Goal: Transaction & Acquisition: Purchase product/service

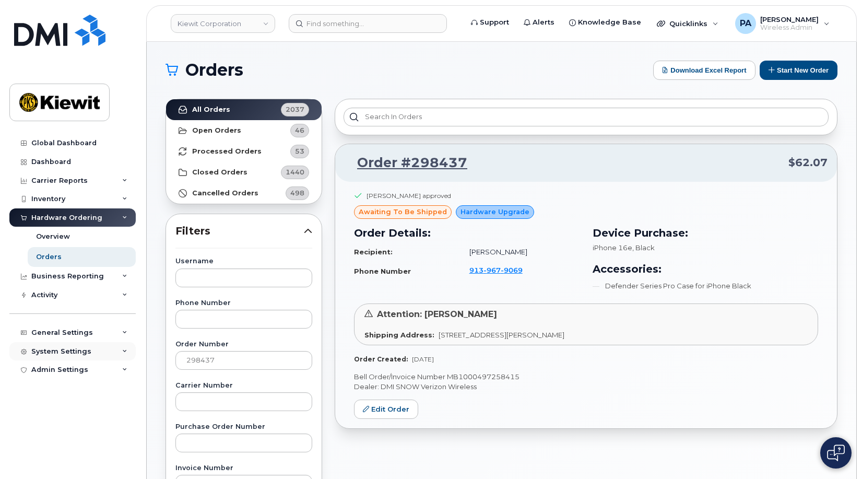
drag, startPoint x: 217, startPoint y: 355, endPoint x: 62, endPoint y: 352, distance: 155.7
click at [147, 352] on div "Kiewit Corporation Support Alerts Knowledge Base Quicklinks Suspend / Cancel De…" at bounding box center [502, 440] width 710 height 797
type input "298650"
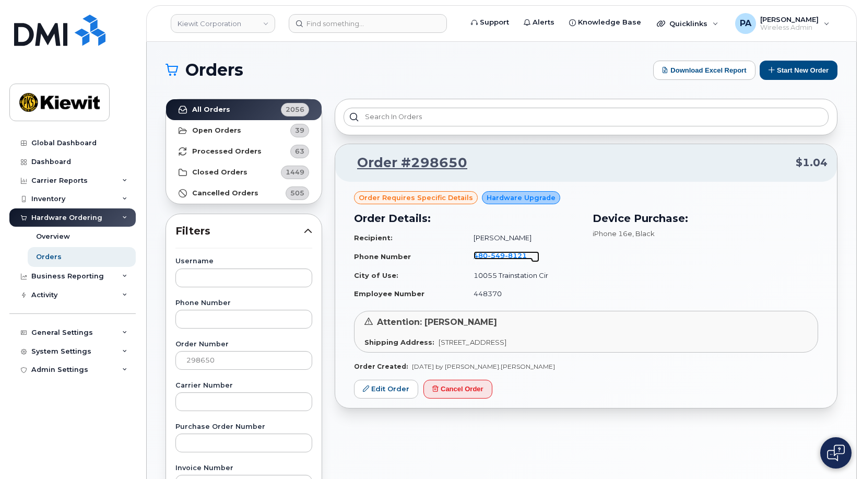
click at [505, 254] on span "549" at bounding box center [516, 255] width 22 height 8
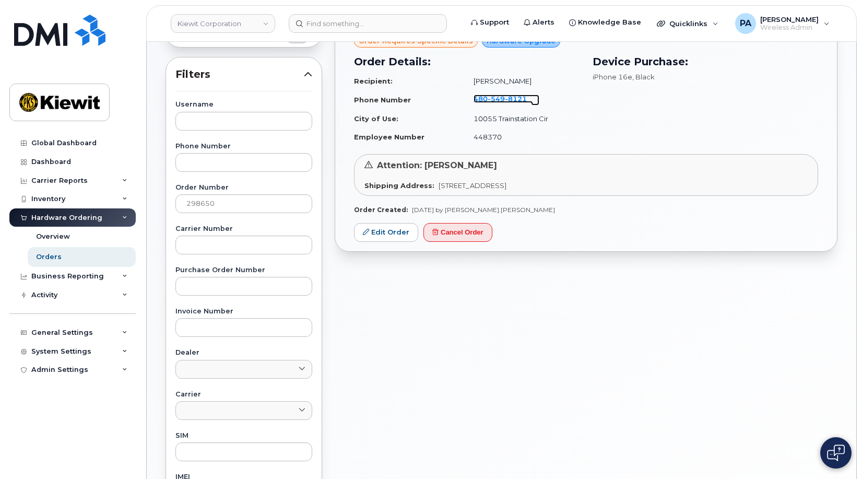
scroll to position [209, 0]
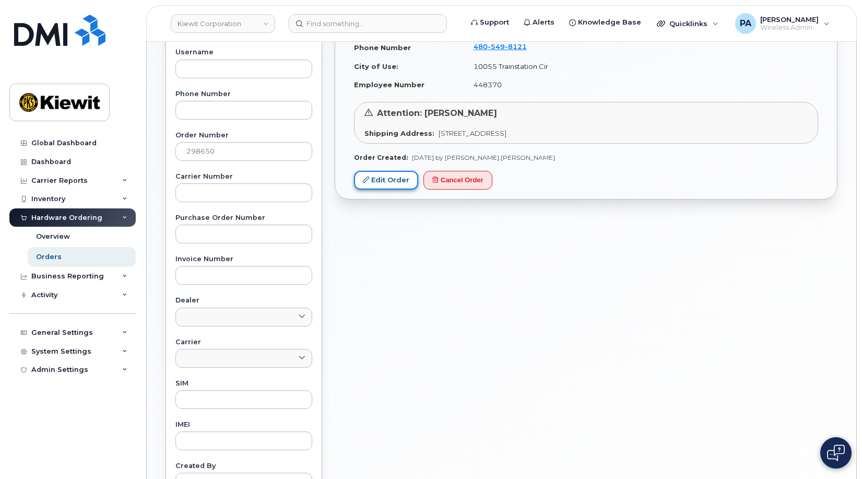
click at [378, 177] on link "Edit Order" at bounding box center [386, 180] width 64 height 19
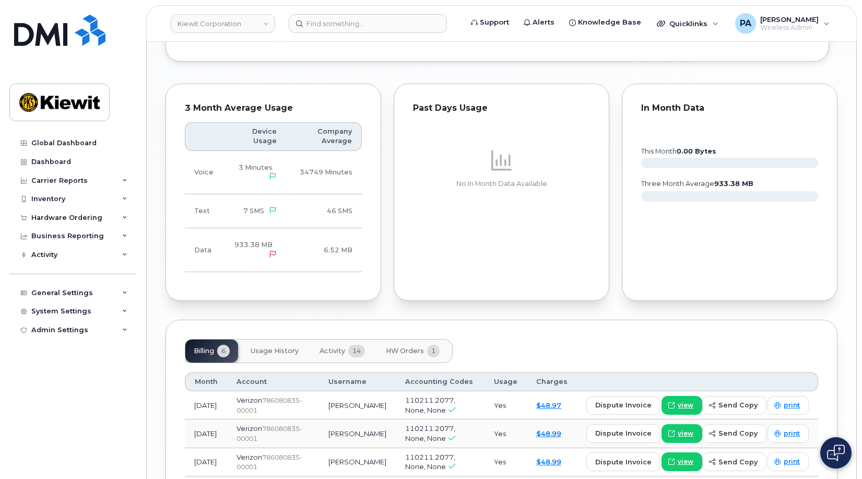
scroll to position [991, 0]
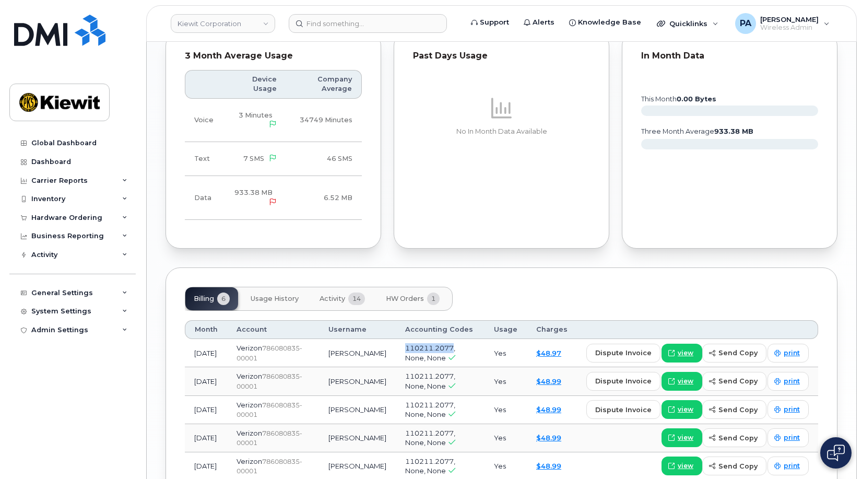
drag, startPoint x: 451, startPoint y: 337, endPoint x: 398, endPoint y: 336, distance: 53.3
click at [398, 339] on td "110211.2077, None, None" at bounding box center [440, 353] width 89 height 28
copy span "110211.2077"
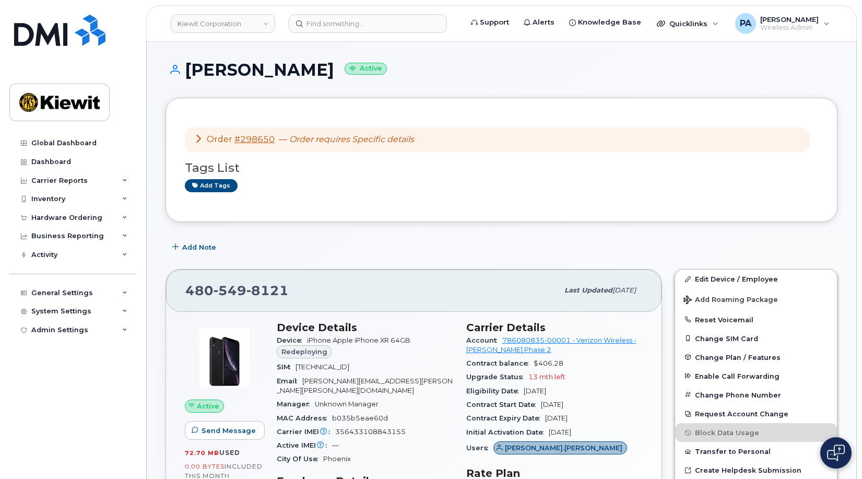
scroll to position [52, 0]
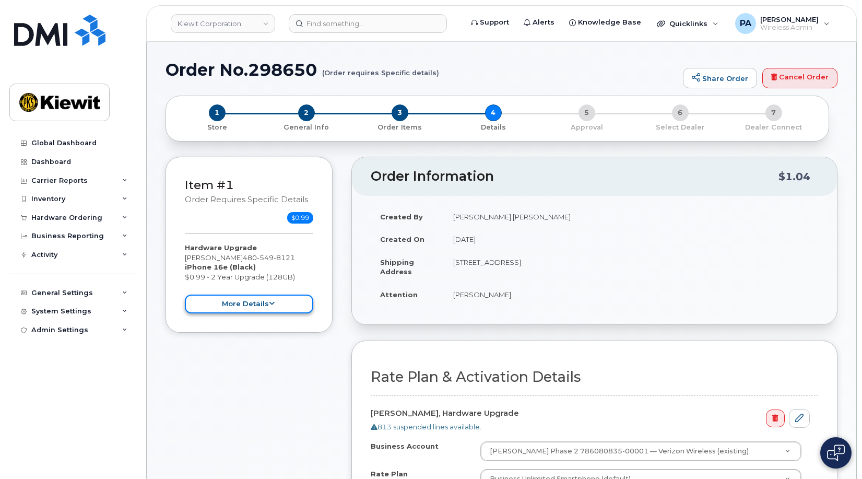
click at [269, 305] on icon at bounding box center [272, 303] width 6 height 7
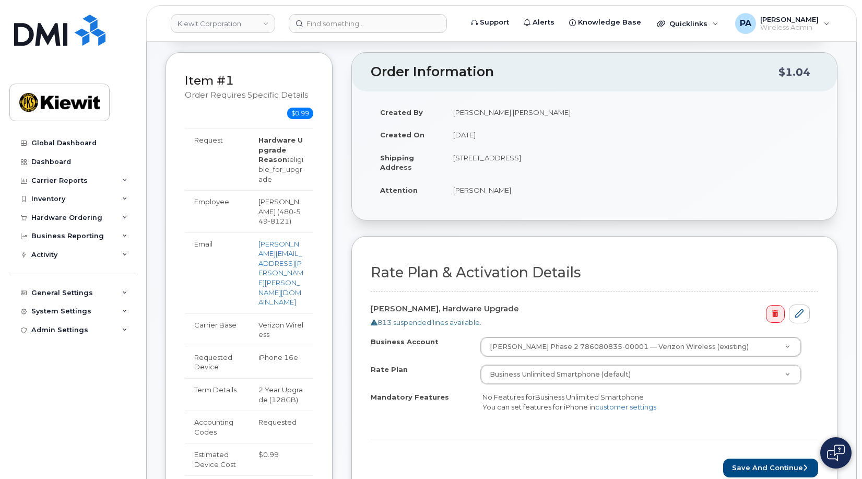
scroll to position [157, 0]
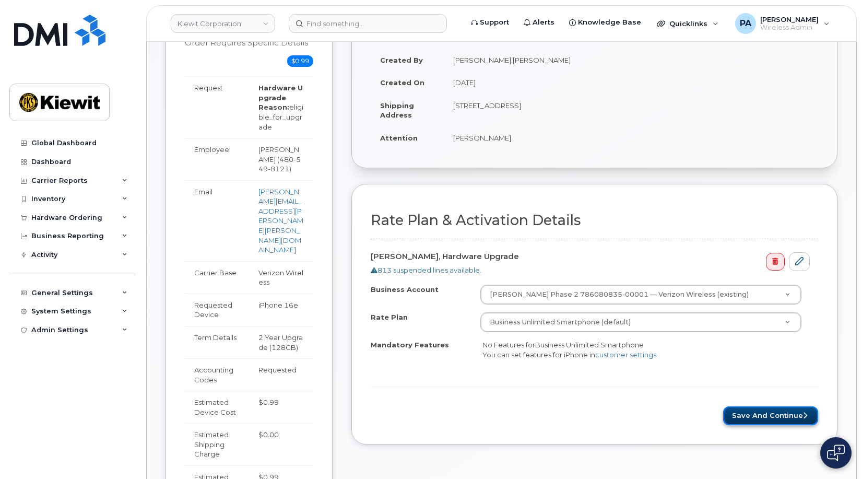
click at [778, 414] on button "Save and Continue" at bounding box center [770, 415] width 95 height 19
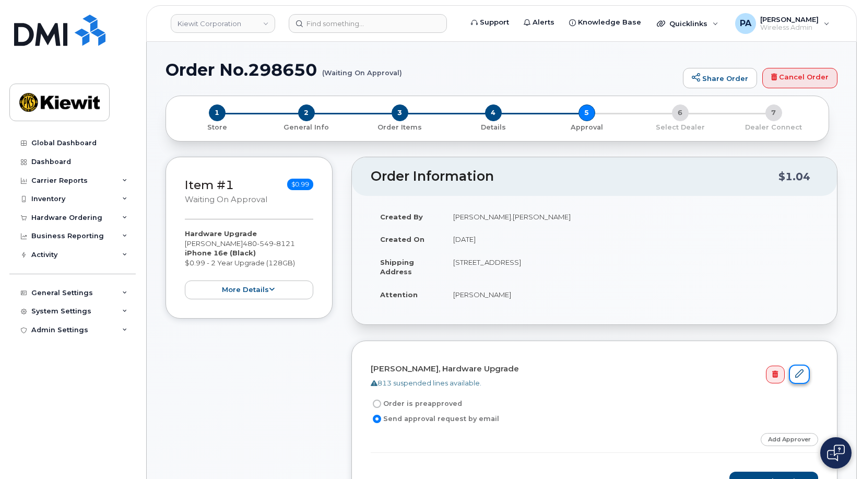
click at [797, 373] on icon at bounding box center [799, 373] width 8 height 8
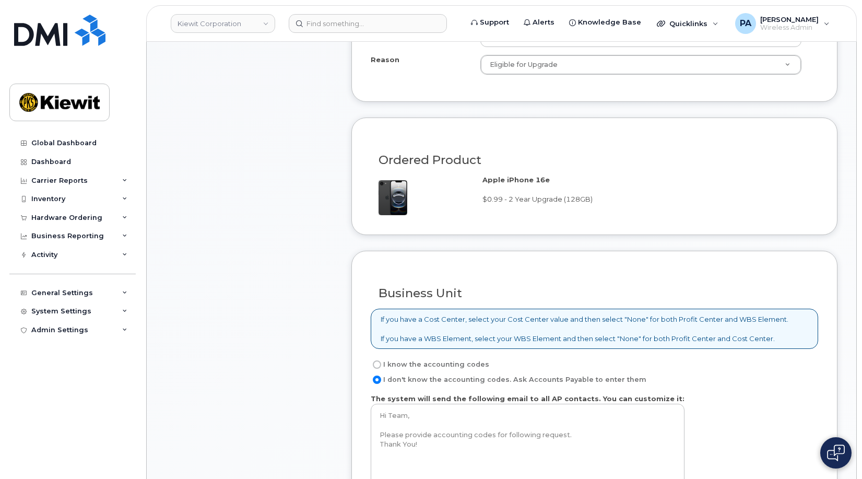
scroll to position [731, 0]
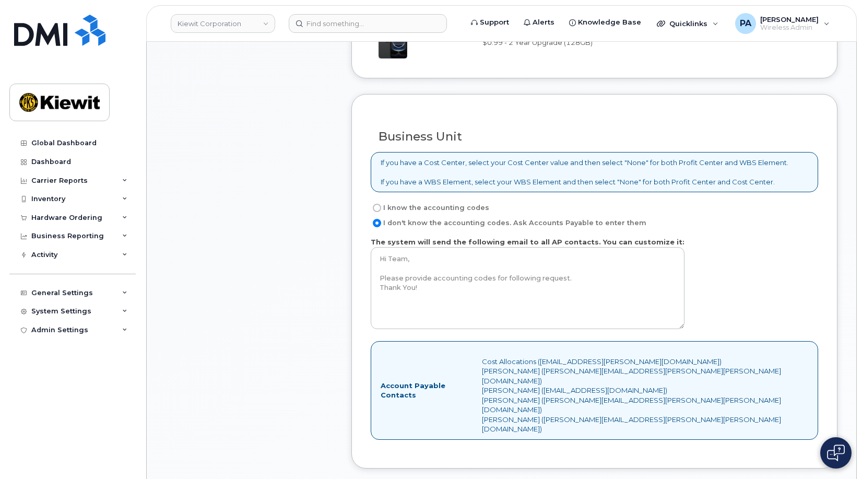
click at [411, 205] on label "I know the accounting codes" at bounding box center [430, 208] width 119 height 13
click at [381, 205] on input "I know the accounting codes" at bounding box center [377, 208] width 8 height 8
radio input "true"
select select
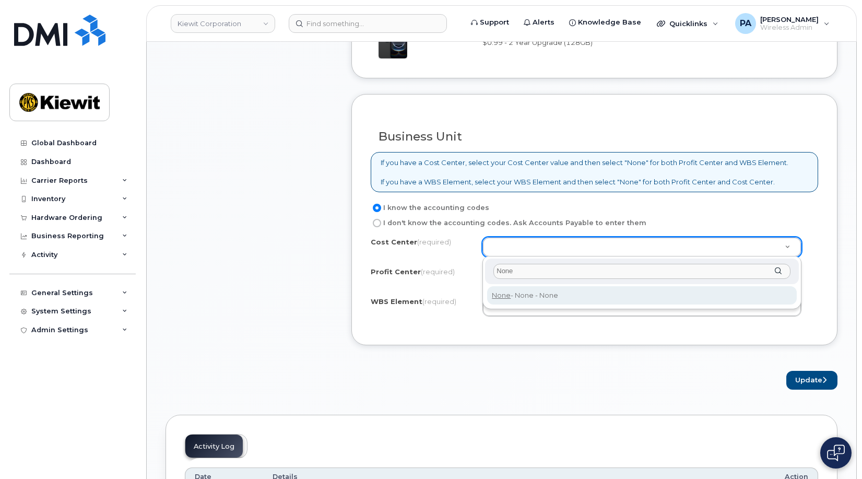
type input "None"
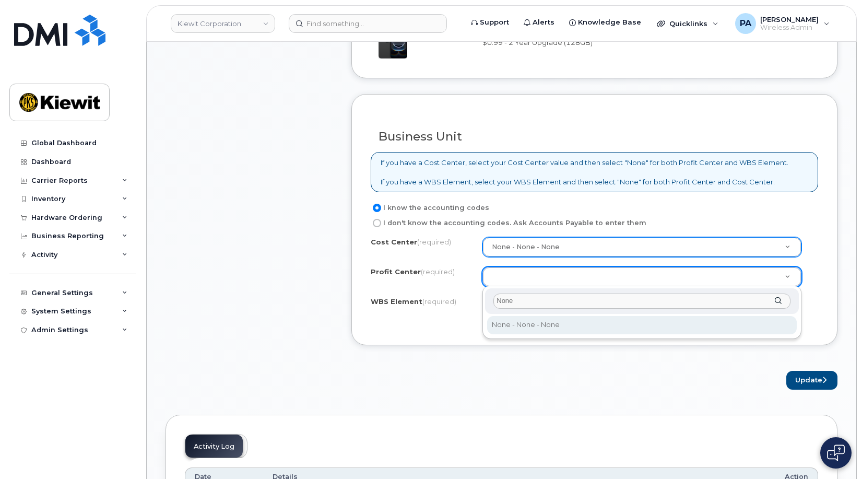
type input "None"
select select "None"
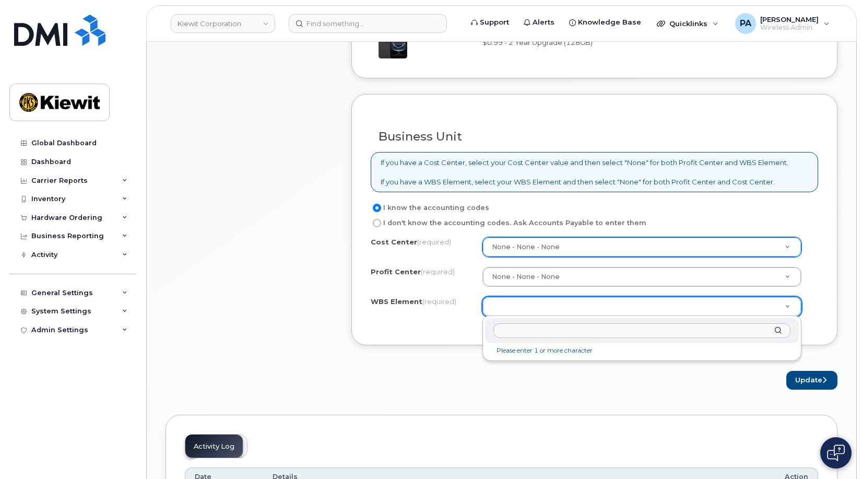
paste input "110211.2077"
type input "110211.2077"
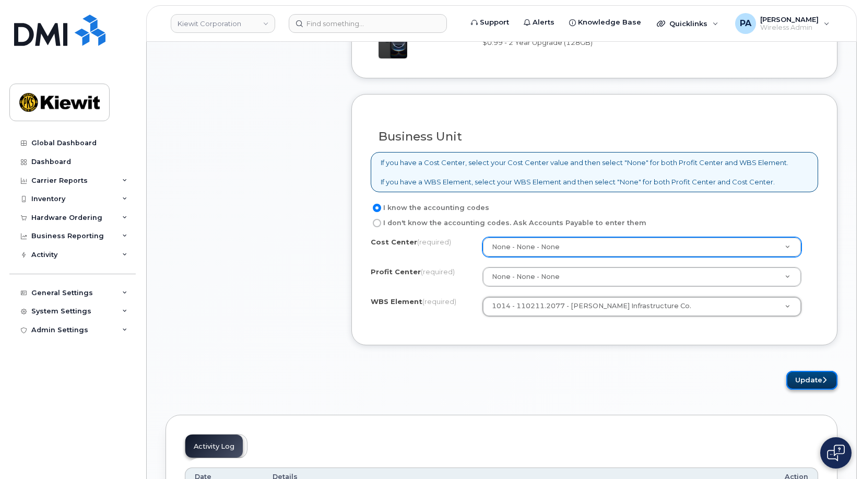
click at [802, 382] on button "Update" at bounding box center [812, 380] width 51 height 19
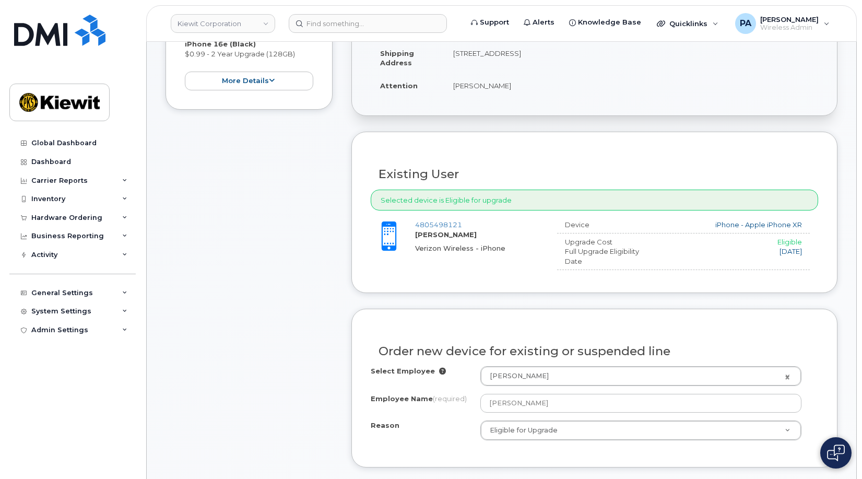
scroll to position [104, 0]
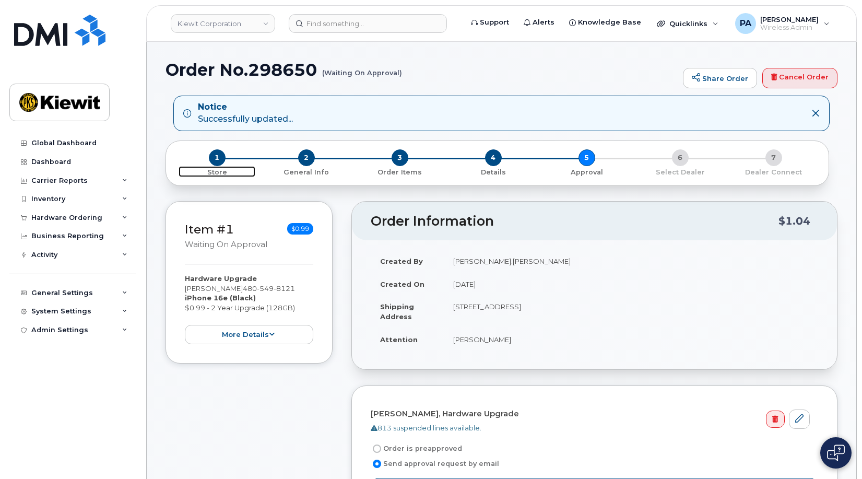
click at [216, 159] on span "1" at bounding box center [217, 157] width 17 height 17
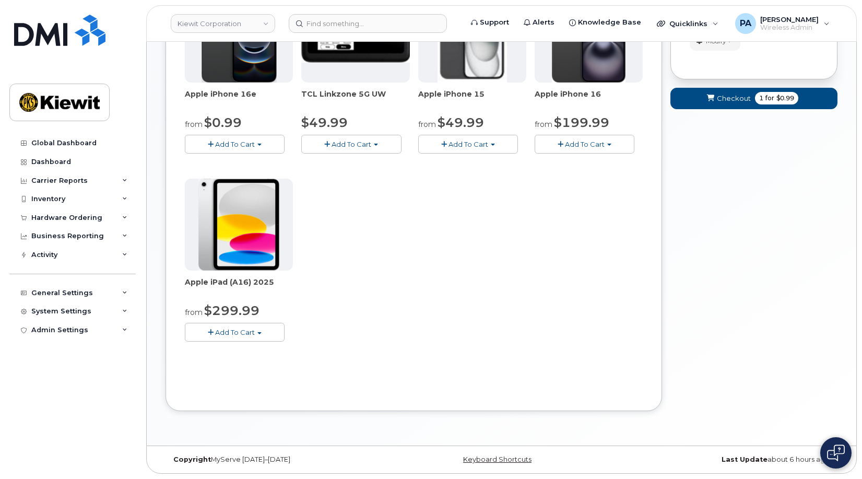
scroll to position [5, 0]
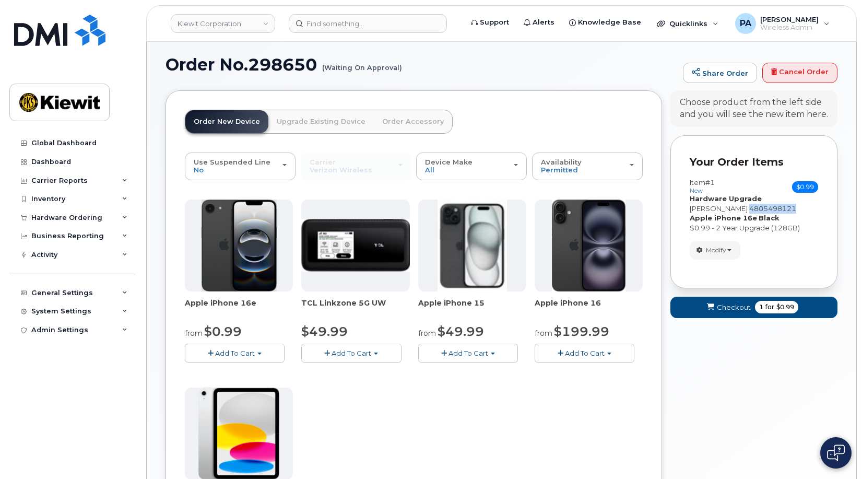
drag, startPoint x: 805, startPoint y: 210, endPoint x: 757, endPoint y: 212, distance: 48.1
click at [757, 212] on div "ARTHUR SIMPSON 4805498121" at bounding box center [754, 209] width 128 height 10
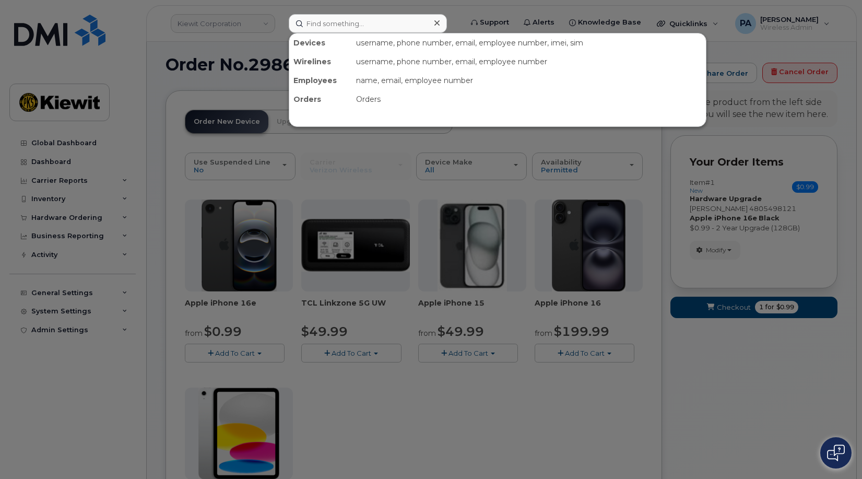
drag, startPoint x: 315, startPoint y: 18, endPoint x: 291, endPoint y: 24, distance: 24.3
click at [284, 25] on div at bounding box center [431, 239] width 862 height 479
click at [312, 24] on input at bounding box center [368, 23] width 158 height 19
paste input "4805498121"
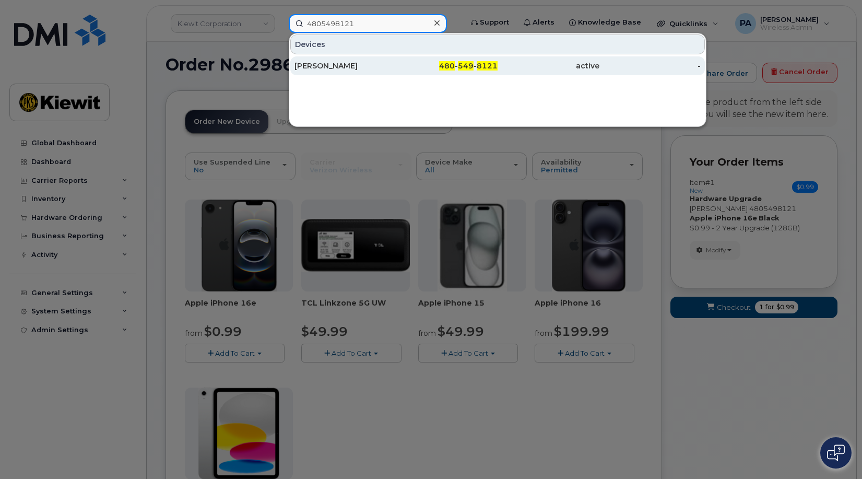
type input "4805498121"
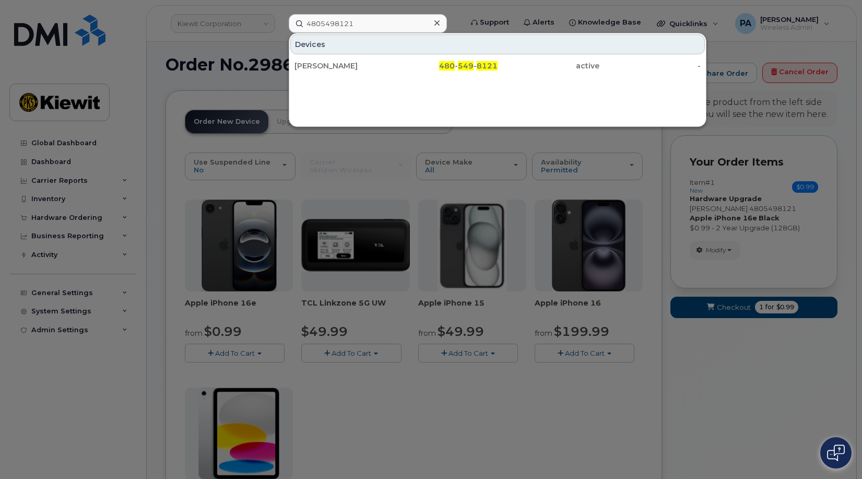
click at [265, 91] on div at bounding box center [431, 239] width 862 height 479
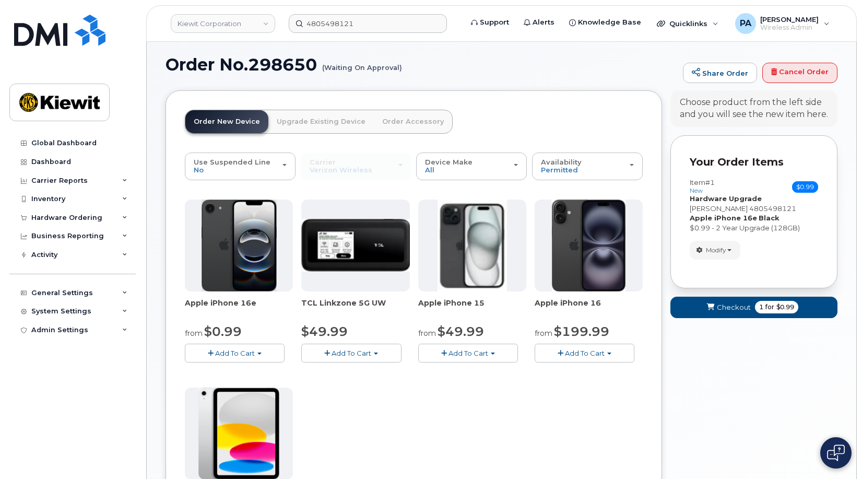
click at [386, 127] on link "Order Accessory" at bounding box center [413, 121] width 78 height 23
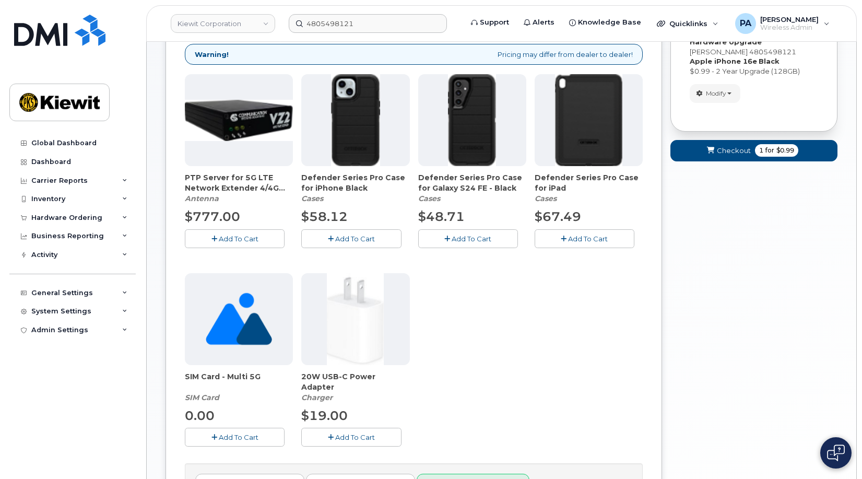
scroll to position [214, 0]
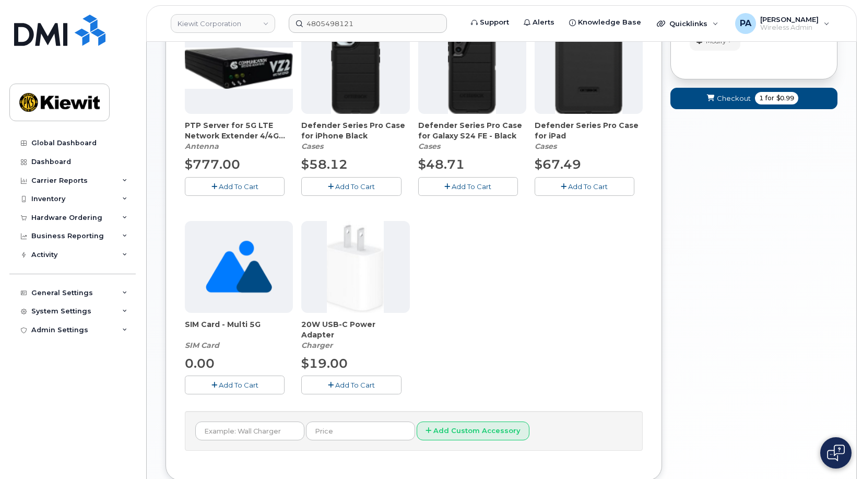
click at [342, 384] on span "Add To Cart" at bounding box center [355, 385] width 40 height 8
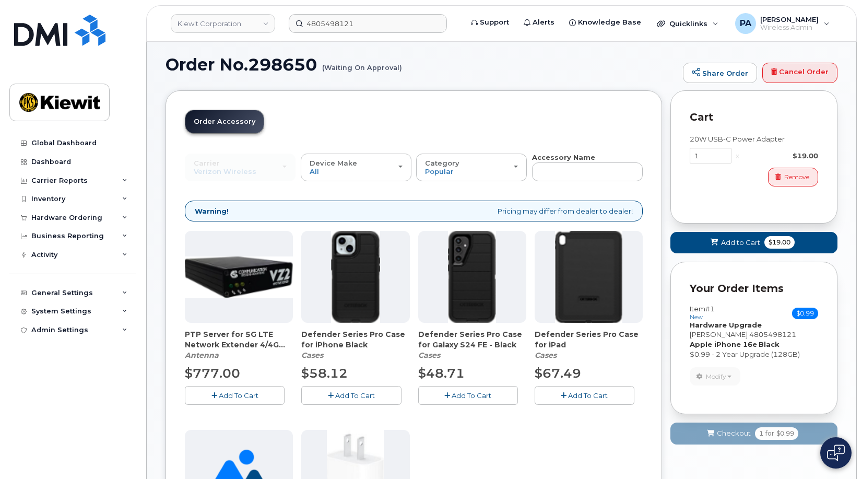
scroll to position [0, 0]
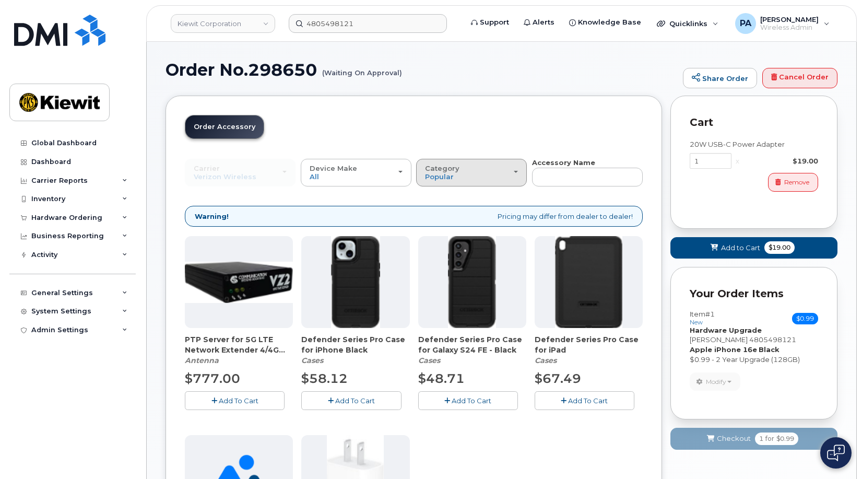
click at [454, 170] on span "Category" at bounding box center [442, 168] width 34 height 8
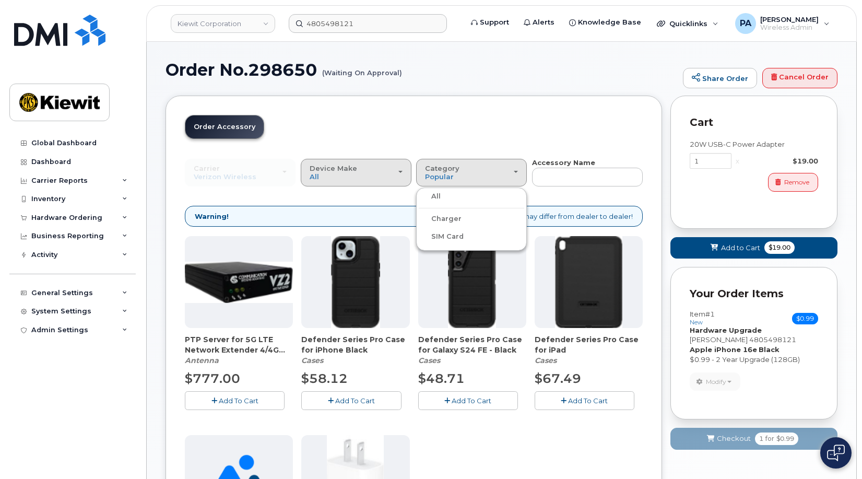
click at [362, 172] on div "Device Make All Android iPhone Tablet" at bounding box center [356, 173] width 93 height 16
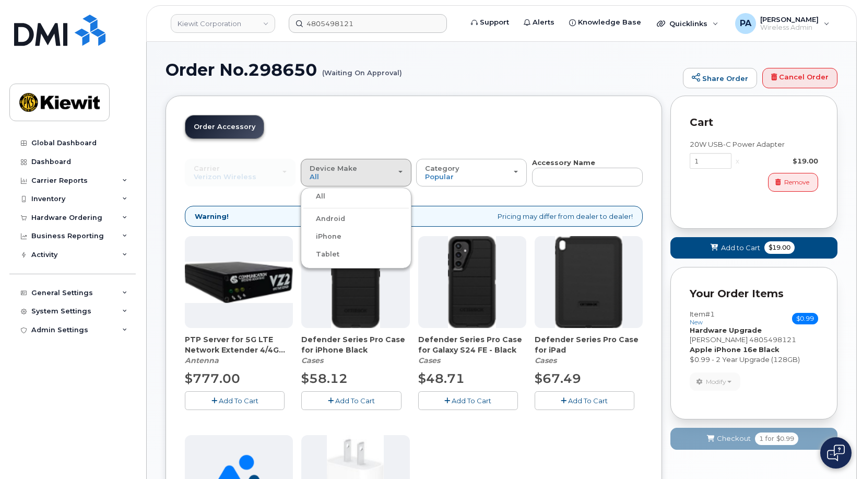
click at [401, 122] on header "Order New Device Upgrade Existing Device Order Accessory Order new device and n…" at bounding box center [414, 136] width 458 height 43
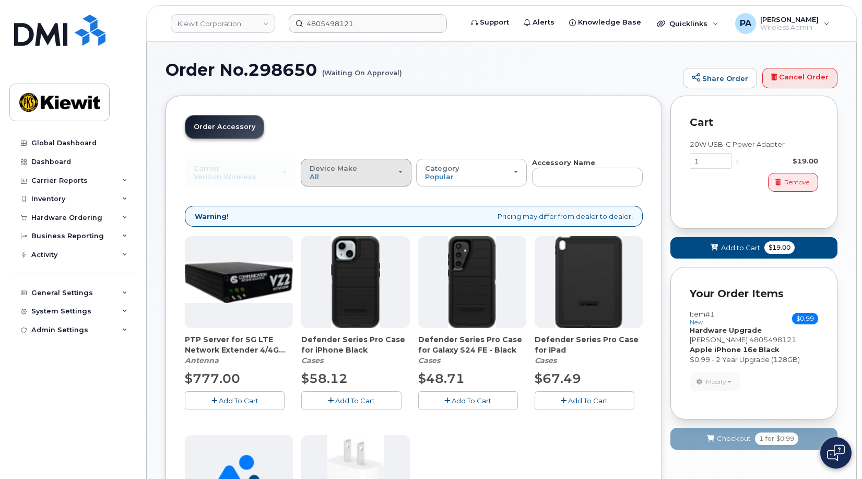
click at [364, 173] on div "Device Make All Android iPhone Tablet" at bounding box center [356, 173] width 93 height 16
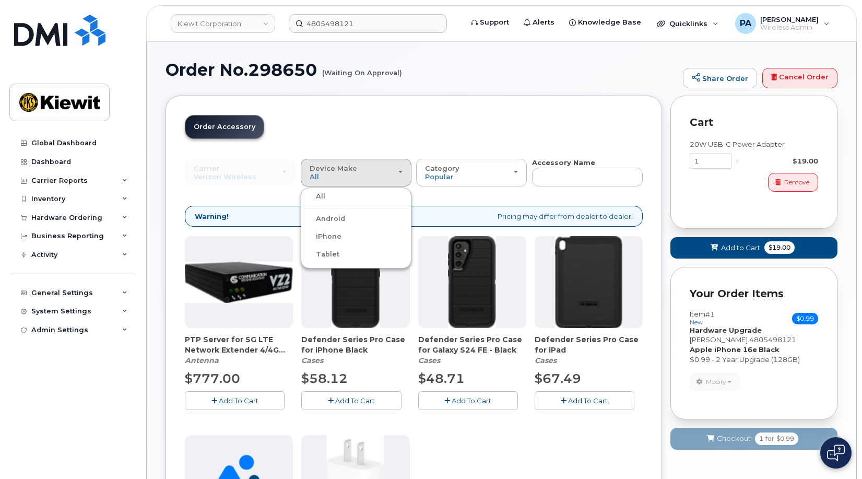
click at [343, 234] on div "iPhone" at bounding box center [356, 236] width 106 height 13
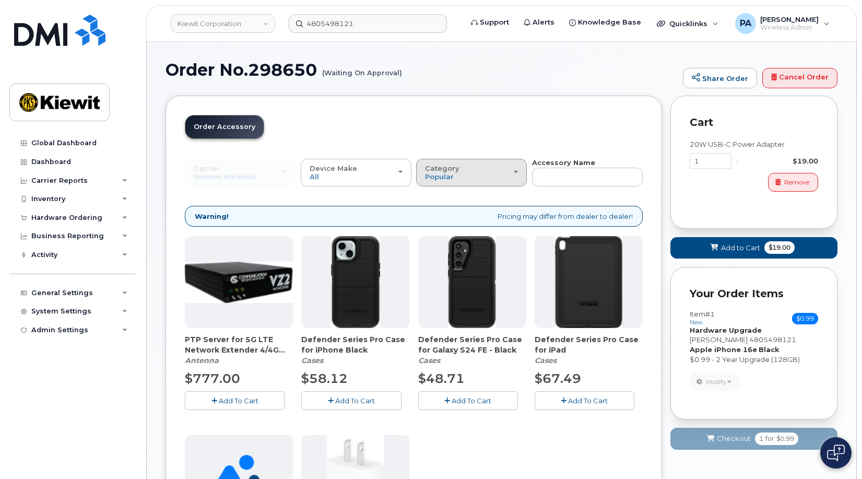
click at [495, 169] on div "Category Popular" at bounding box center [471, 173] width 93 height 16
click at [438, 195] on label "All" at bounding box center [430, 196] width 22 height 13
click at [0, 0] on input "All" at bounding box center [0, 0] width 0 height 0
click at [460, 178] on div "Category Popular" at bounding box center [471, 173] width 93 height 16
click at [436, 197] on label "All" at bounding box center [430, 196] width 22 height 13
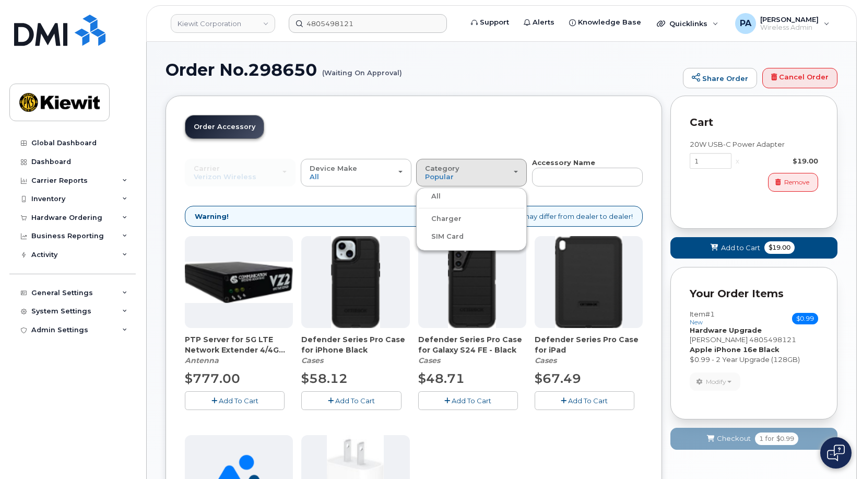
click at [0, 0] on input "All" at bounding box center [0, 0] width 0 height 0
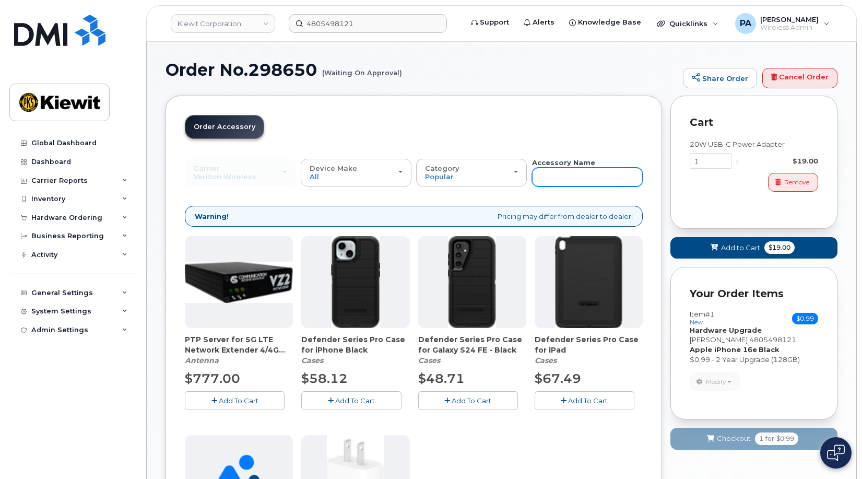
click at [563, 177] on input "text" at bounding box center [587, 177] width 111 height 19
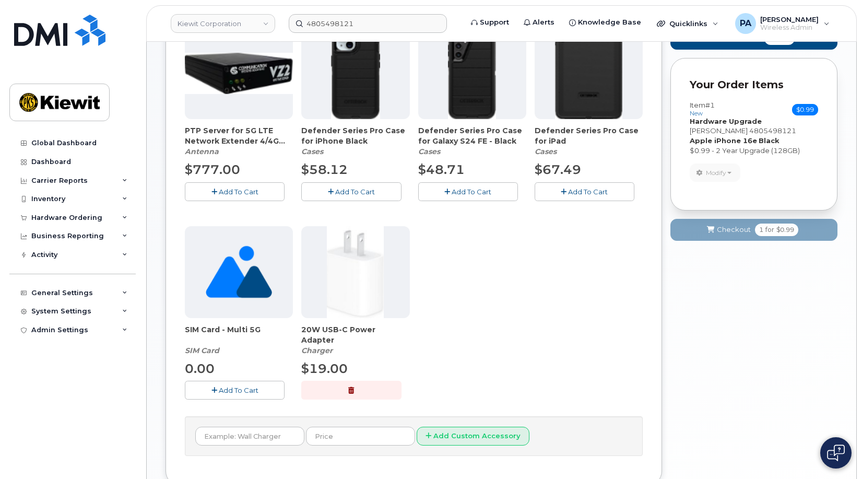
scroll to position [284, 0]
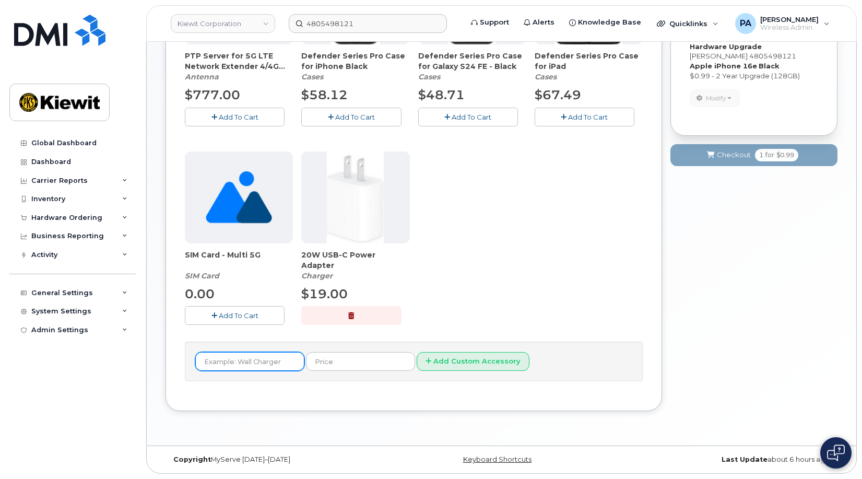
click at [252, 366] on input "text" at bounding box center [249, 361] width 109 height 19
type input "C"
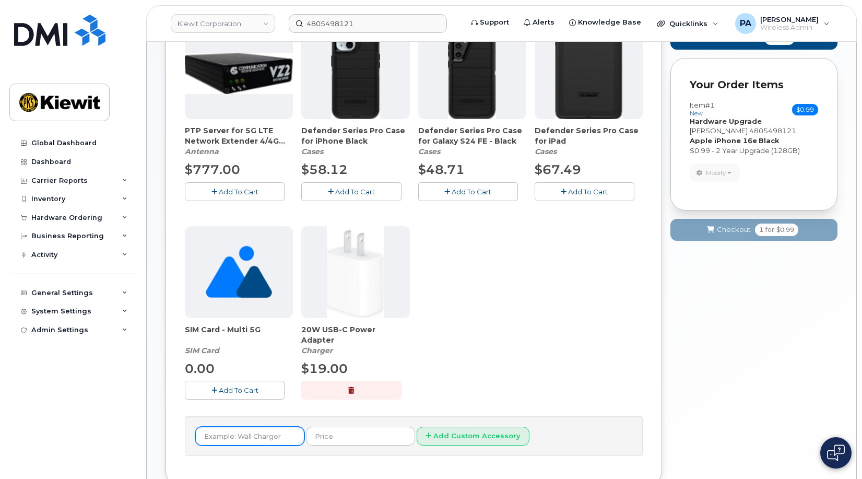
scroll to position [52, 0]
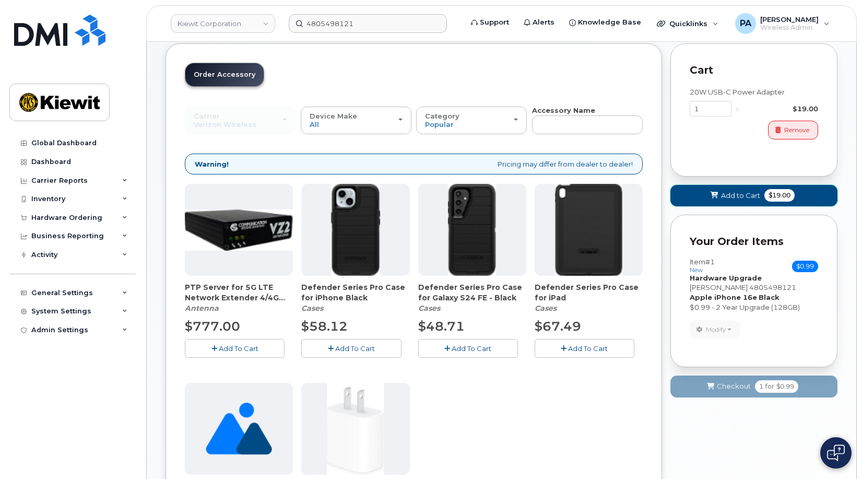
click at [720, 195] on button "Add to Cart $19.00" at bounding box center [754, 195] width 167 height 21
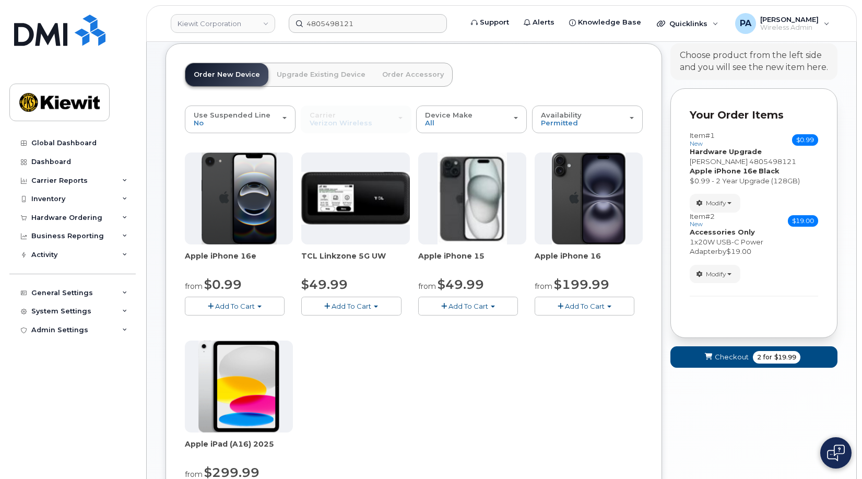
click at [322, 73] on link "Upgrade Existing Device" at bounding box center [321, 74] width 106 height 23
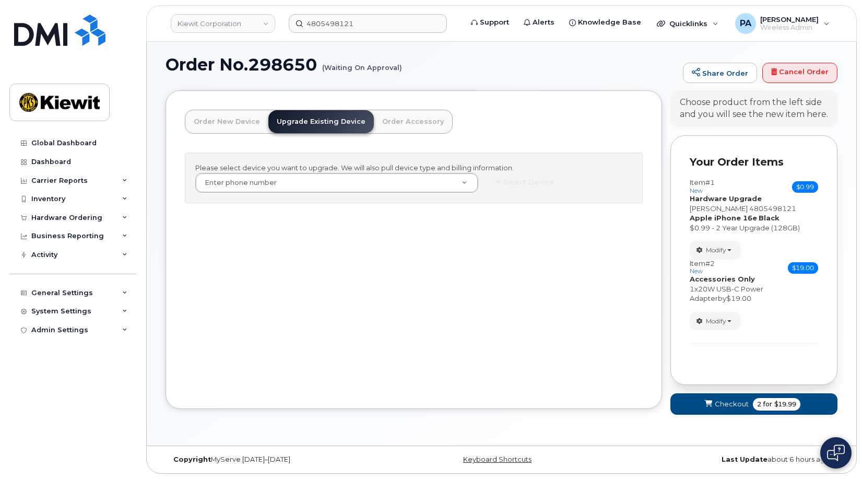
click at [399, 123] on link "Order Accessory" at bounding box center [413, 121] width 78 height 23
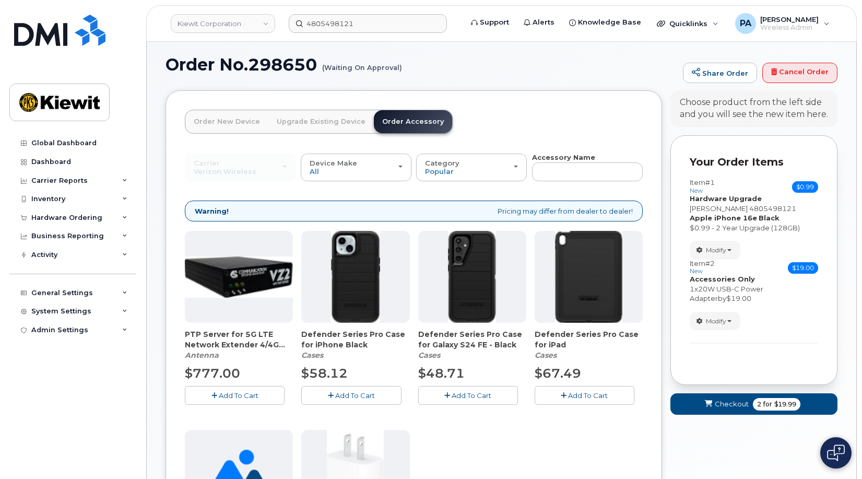
click at [353, 270] on img at bounding box center [355, 277] width 49 height 92
drag, startPoint x: 355, startPoint y: 343, endPoint x: 303, endPoint y: 333, distance: 52.8
click at [303, 333] on span "Defender Series Pro Case for iPhone Black" at bounding box center [355, 339] width 108 height 21
copy span "Defender Series Pro Case for iPhone Black"
